Goal: Task Accomplishment & Management: Manage account settings

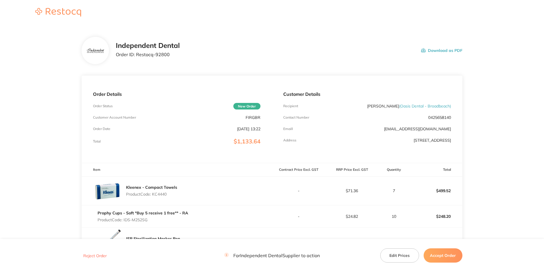
click at [432, 50] on button "Download as PDF" at bounding box center [441, 51] width 41 height 18
click at [447, 253] on button "Accept Order" at bounding box center [443, 256] width 39 height 14
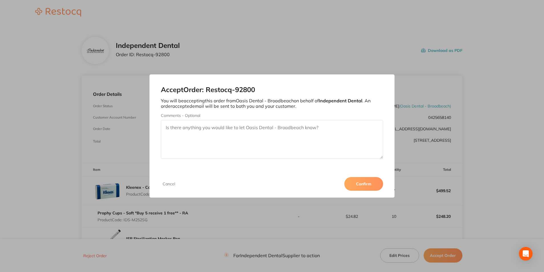
click at [372, 186] on button "Confirm" at bounding box center [363, 184] width 39 height 14
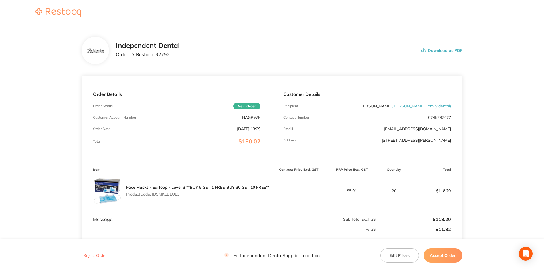
click at [452, 50] on button "Download as PDF" at bounding box center [441, 51] width 41 height 18
click at [441, 253] on button "Accept Order" at bounding box center [443, 256] width 39 height 14
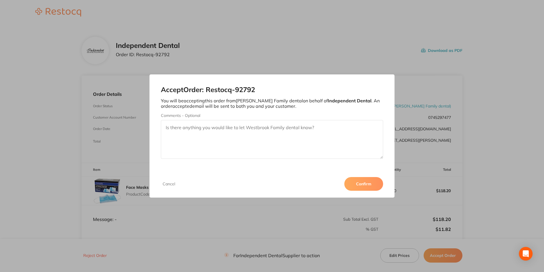
click at [367, 186] on button "Confirm" at bounding box center [363, 184] width 39 height 14
